Goal: Information Seeking & Learning: Check status

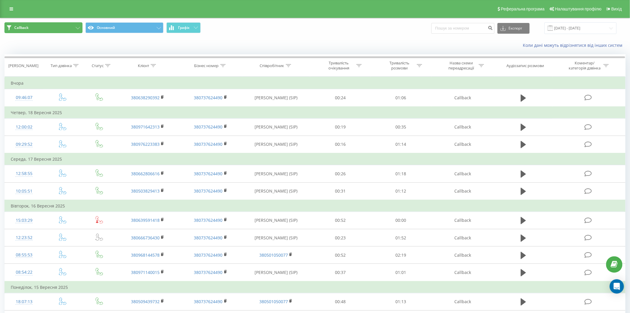
click at [46, 24] on button "Callback" at bounding box center [43, 27] width 78 height 11
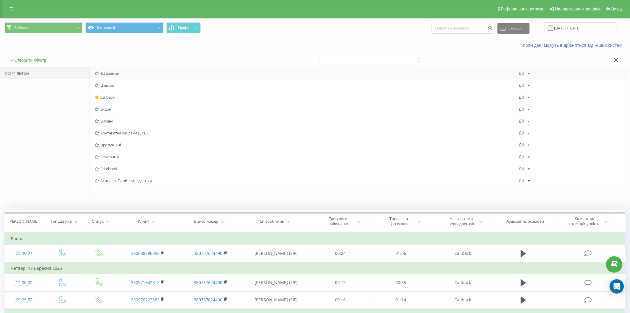
click at [107, 69] on div "Всі дзвінки [PERSON_NAME] Копіювати Видалити За замовчуванням Поділитися" at bounding box center [360, 73] width 540 height 12
click at [108, 73] on span "Всі дзвінки" at bounding box center [307, 73] width 425 height 4
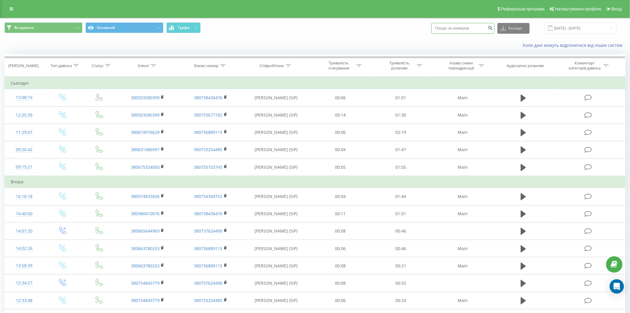
click at [469, 29] on input at bounding box center [463, 28] width 63 height 11
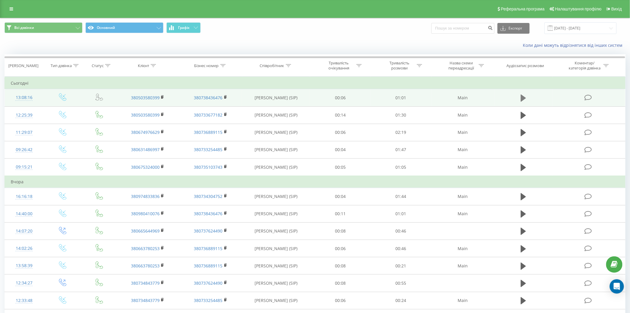
click at [525, 99] on icon at bounding box center [523, 98] width 5 height 8
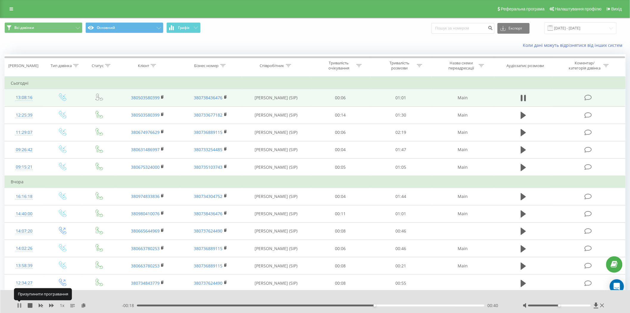
click at [17, 306] on icon at bounding box center [19, 305] width 5 height 5
click at [17, 308] on button at bounding box center [19, 305] width 5 height 5
